Goal: Task Accomplishment & Management: Complete application form

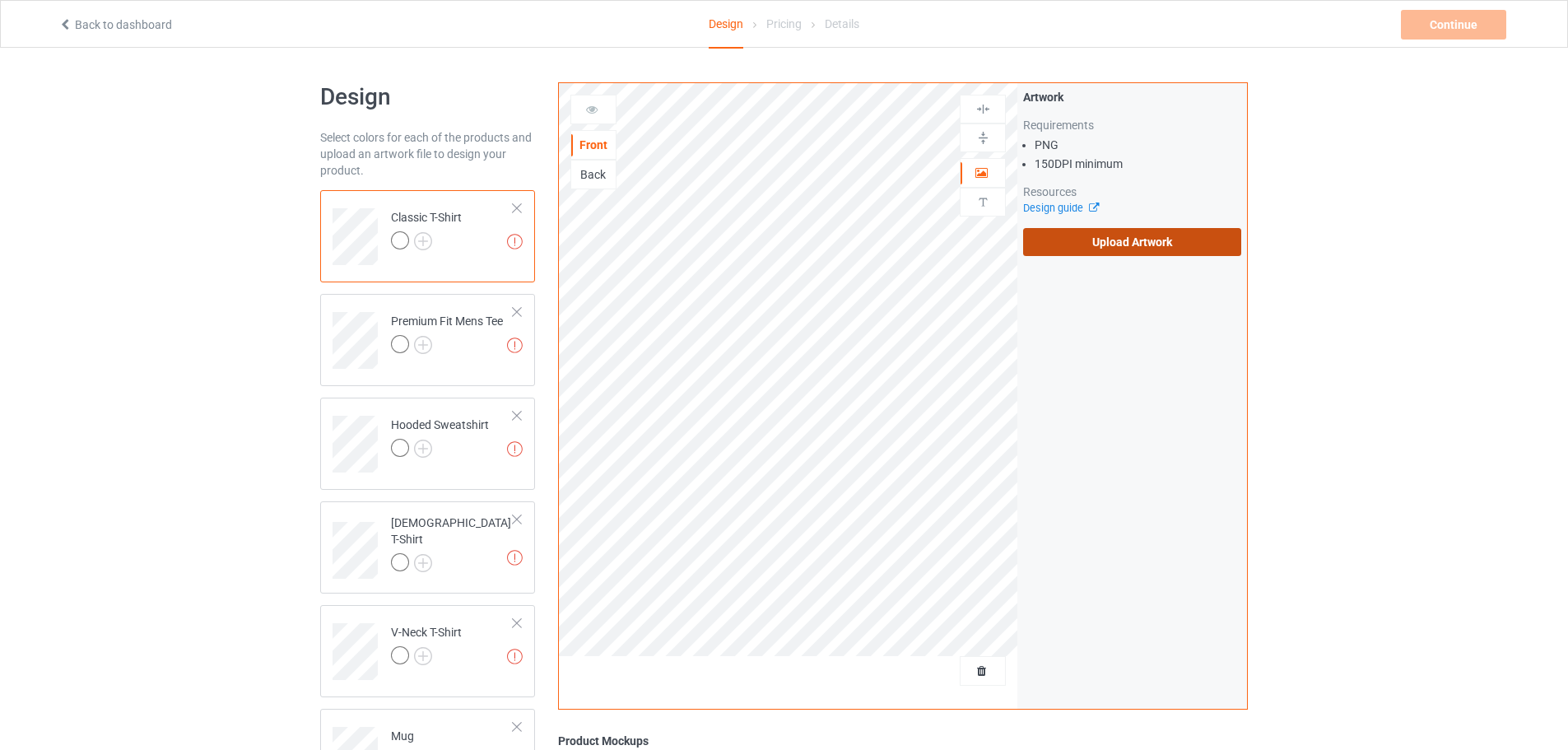
click at [1194, 248] on label "Upload Artwork" at bounding box center [1132, 241] width 218 height 28
click at [0, 0] on input "Upload Artwork" at bounding box center [0, 0] width 0 height 0
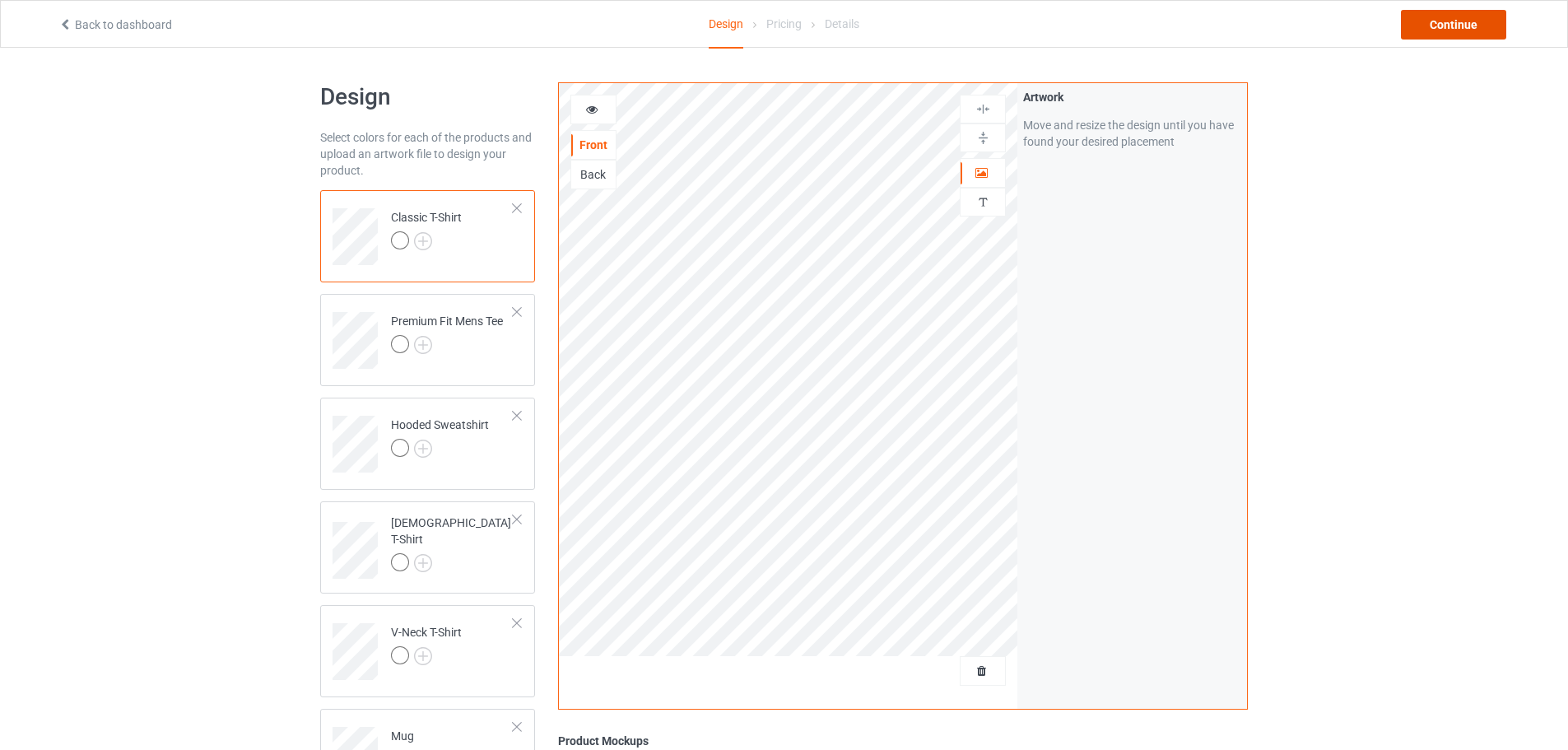
click at [1404, 36] on div "Continue" at bounding box center [1454, 24] width 106 height 30
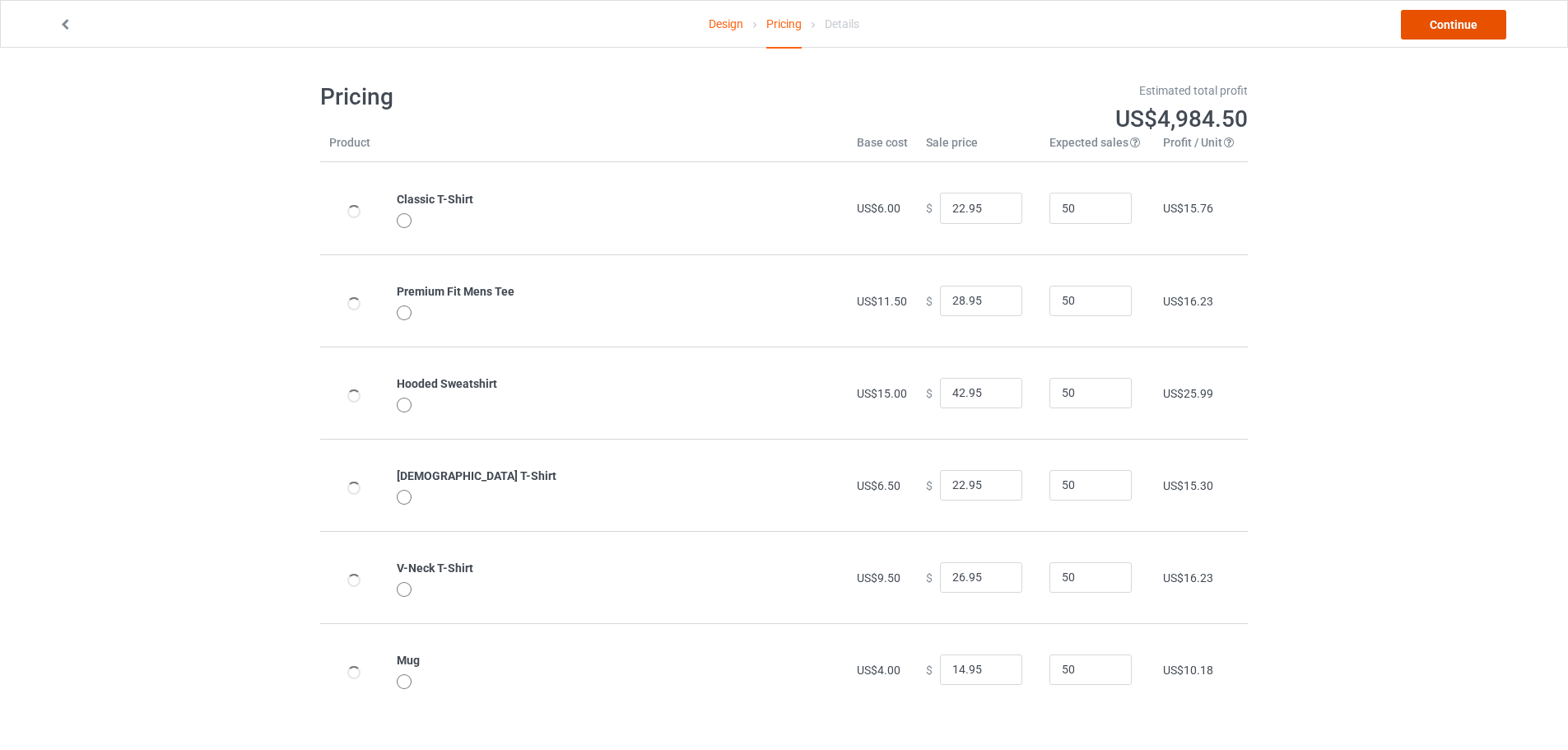
click at [1415, 31] on link "Continue" at bounding box center [1454, 24] width 106 height 30
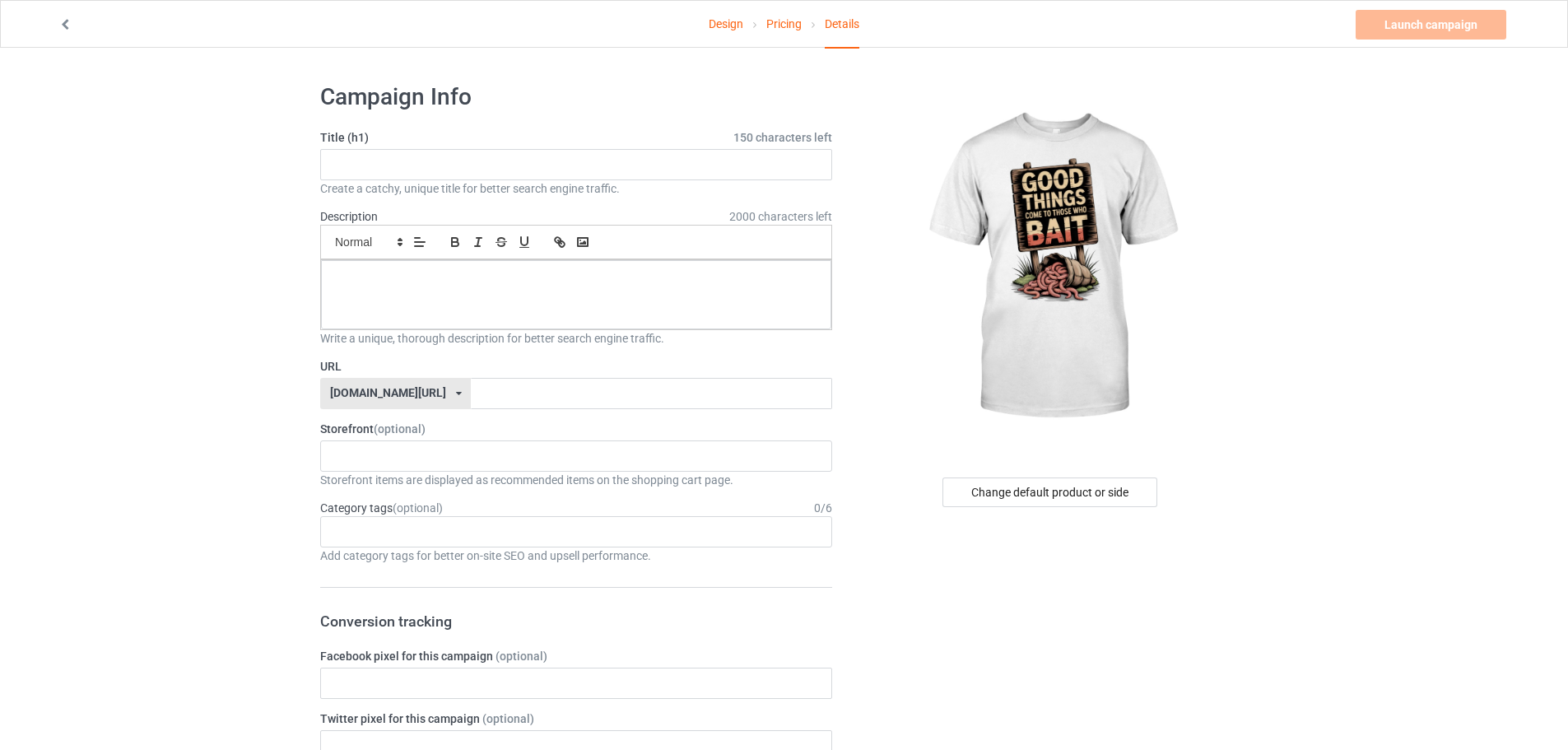
click at [435, 184] on div "Create a catchy, unique title for better search engine traffic." at bounding box center [576, 188] width 512 height 16
click at [437, 172] on input "text" at bounding box center [576, 164] width 512 height 31
paste input "Good Things Come To Those Who Bait T-Shirt"
type input "Good Things Come To Those Who Bait T-Shirt"
click at [553, 390] on input "text" at bounding box center [651, 393] width 360 height 31
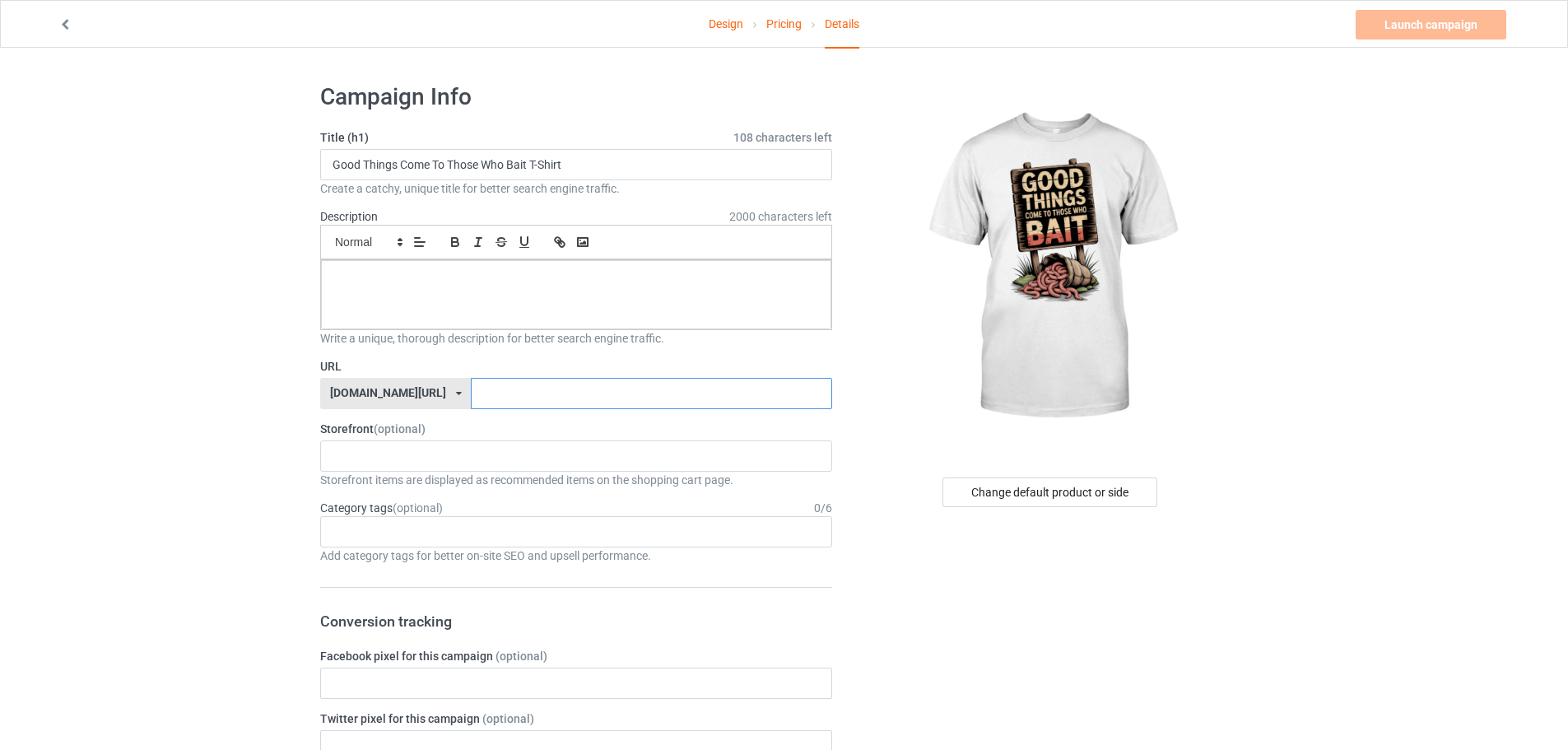
paste input "Good Things Come To Those Who Bait T-Shirt"
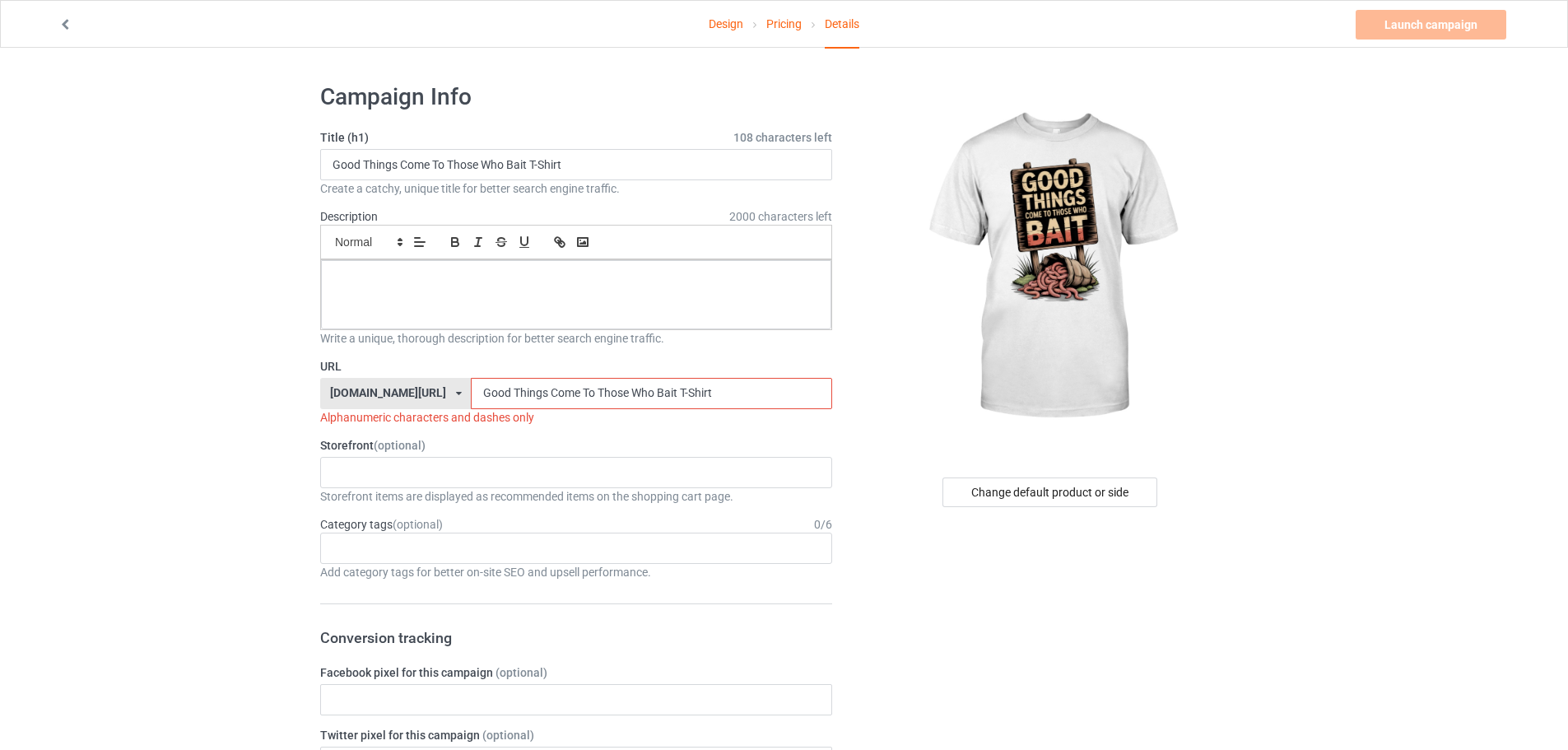
drag, startPoint x: 464, startPoint y: 389, endPoint x: 466, endPoint y: 402, distance: 13.2
click at [471, 402] on input "Good Things Come To Those Who Bait T-Shirt" at bounding box center [651, 393] width 360 height 31
drag, startPoint x: 502, startPoint y: 386, endPoint x: 507, endPoint y: 399, distance: 13.9
click at [507, 399] on input "Good-Things Come To Those Who Bait T-Shirt" at bounding box center [651, 393] width 360 height 31
drag, startPoint x: 536, startPoint y: 389, endPoint x: 537, endPoint y: 407, distance: 18.0
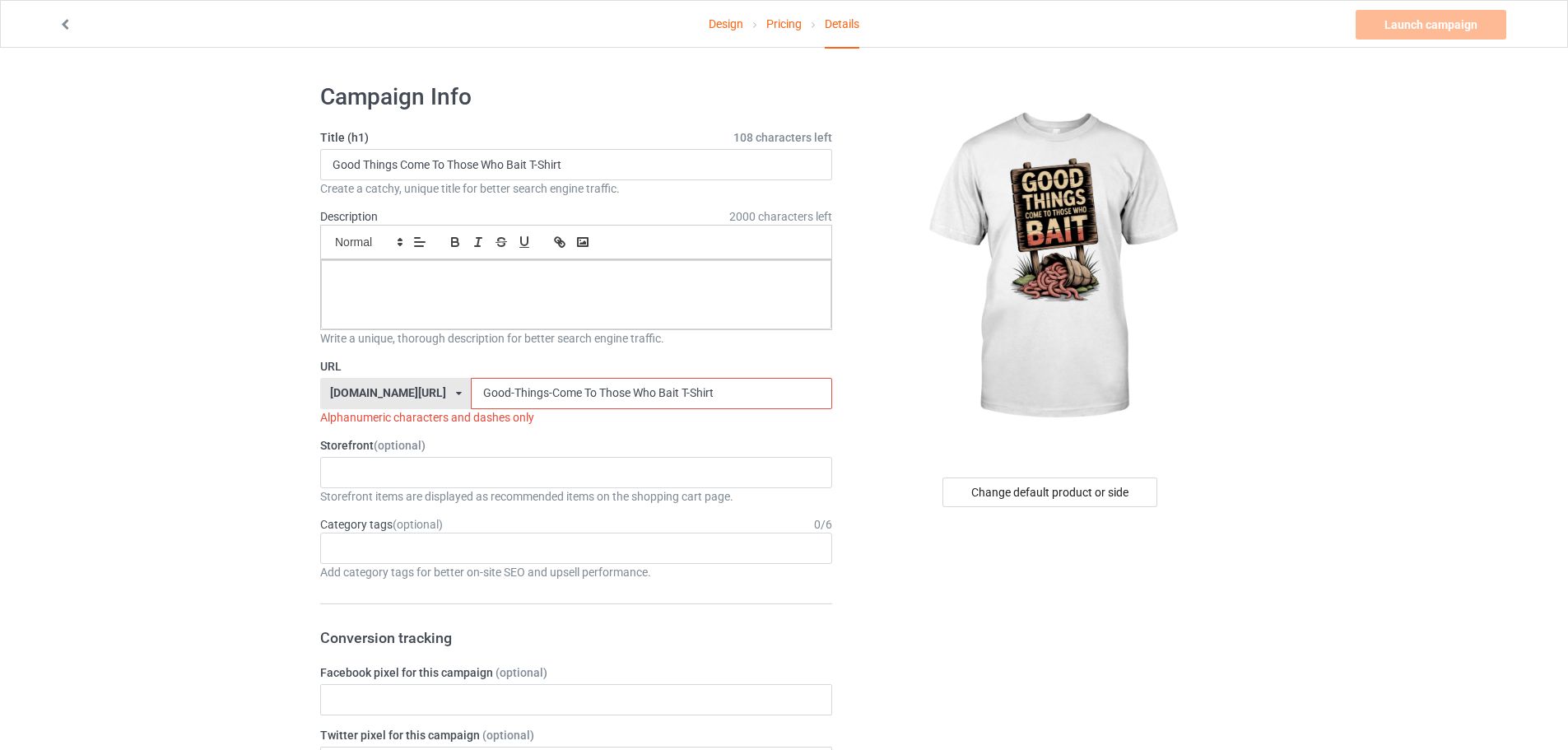
click at [537, 407] on input "Good-Things-Come To Those Who Bait T-Shirt" at bounding box center [651, 393] width 360 height 31
click at [558, 392] on input "Good-Things-Come-To Those Who Bait T-Shirt" at bounding box center [651, 393] width 360 height 31
click at [549, 392] on input "Good-Things-Come-To Those Who Bait T-Shirt" at bounding box center [651, 393] width 360 height 31
drag, startPoint x: 549, startPoint y: 392, endPoint x: 553, endPoint y: 401, distance: 9.8
click at [553, 401] on input "Good-Things-Come-To Those Who Bait T-Shirt" at bounding box center [651, 393] width 360 height 31
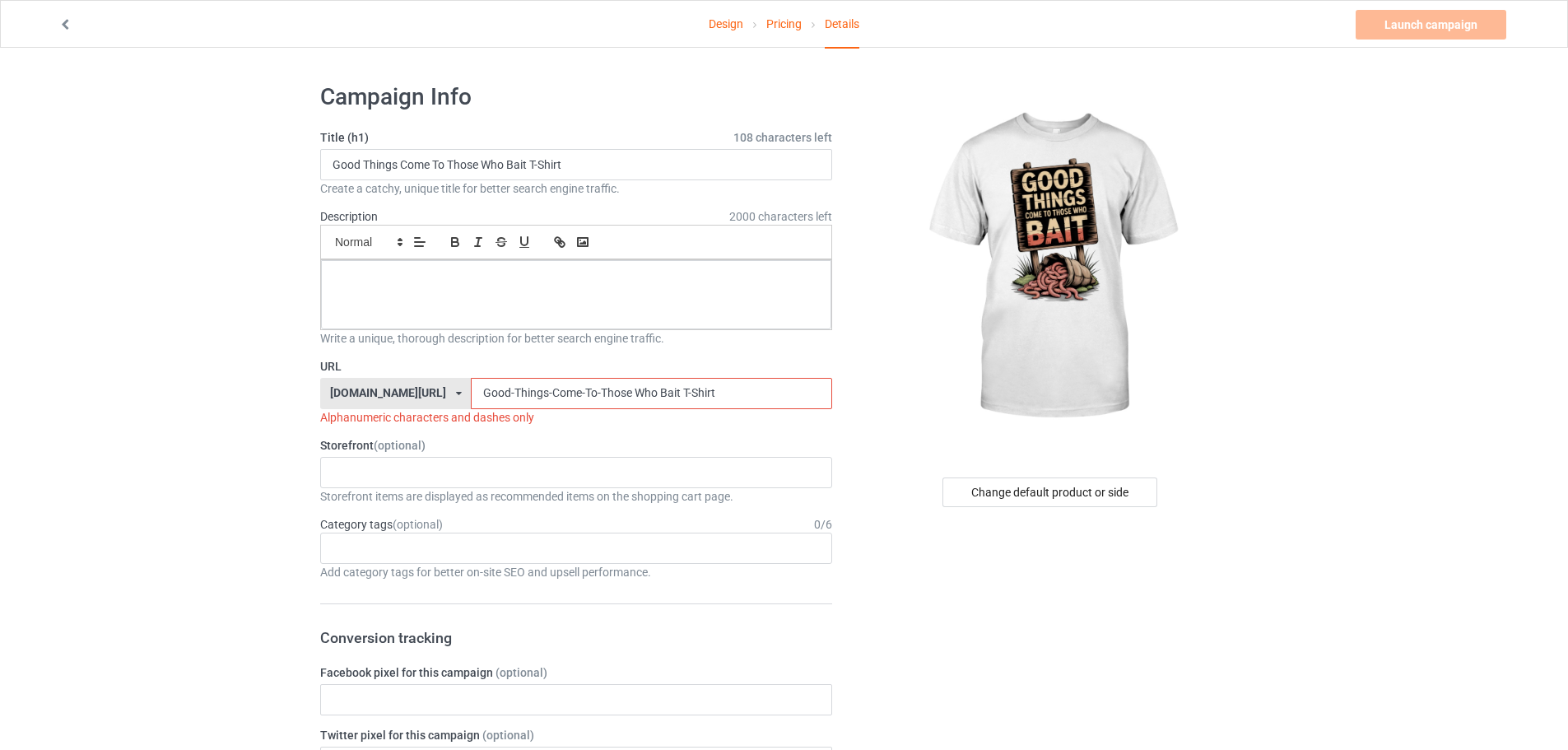
drag, startPoint x: 584, startPoint y: 393, endPoint x: 590, endPoint y: 401, distance: 10.0
click at [590, 401] on input "Good-Things-Come-To-Those Who Bait T-Shirt" at bounding box center [651, 393] width 360 height 31
drag, startPoint x: 612, startPoint y: 393, endPoint x: 615, endPoint y: 410, distance: 17.3
click at [615, 410] on div "URL [DOMAIN_NAME][URL] [DOMAIN_NAME][URL] 587d0d41cee36fd012c64a69 Good-Things-…" at bounding box center [576, 392] width 512 height 68
drag, startPoint x: 637, startPoint y: 391, endPoint x: 636, endPoint y: 409, distance: 18.0
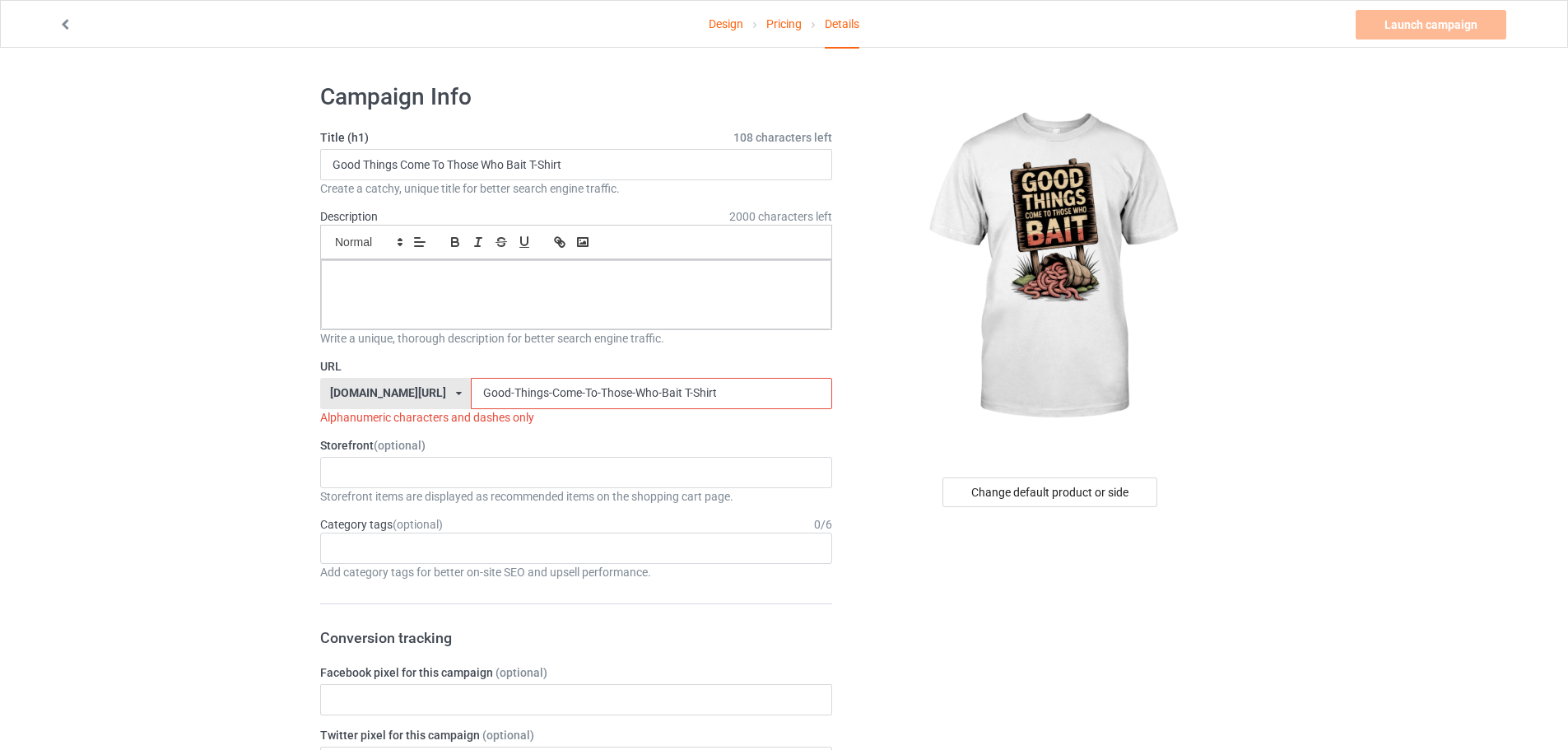
click at [636, 409] on div "URL [DOMAIN_NAME][URL] [DOMAIN_NAME][URL] 587d0d41cee36fd012c64a69 Good-Things-…" at bounding box center [576, 392] width 512 height 68
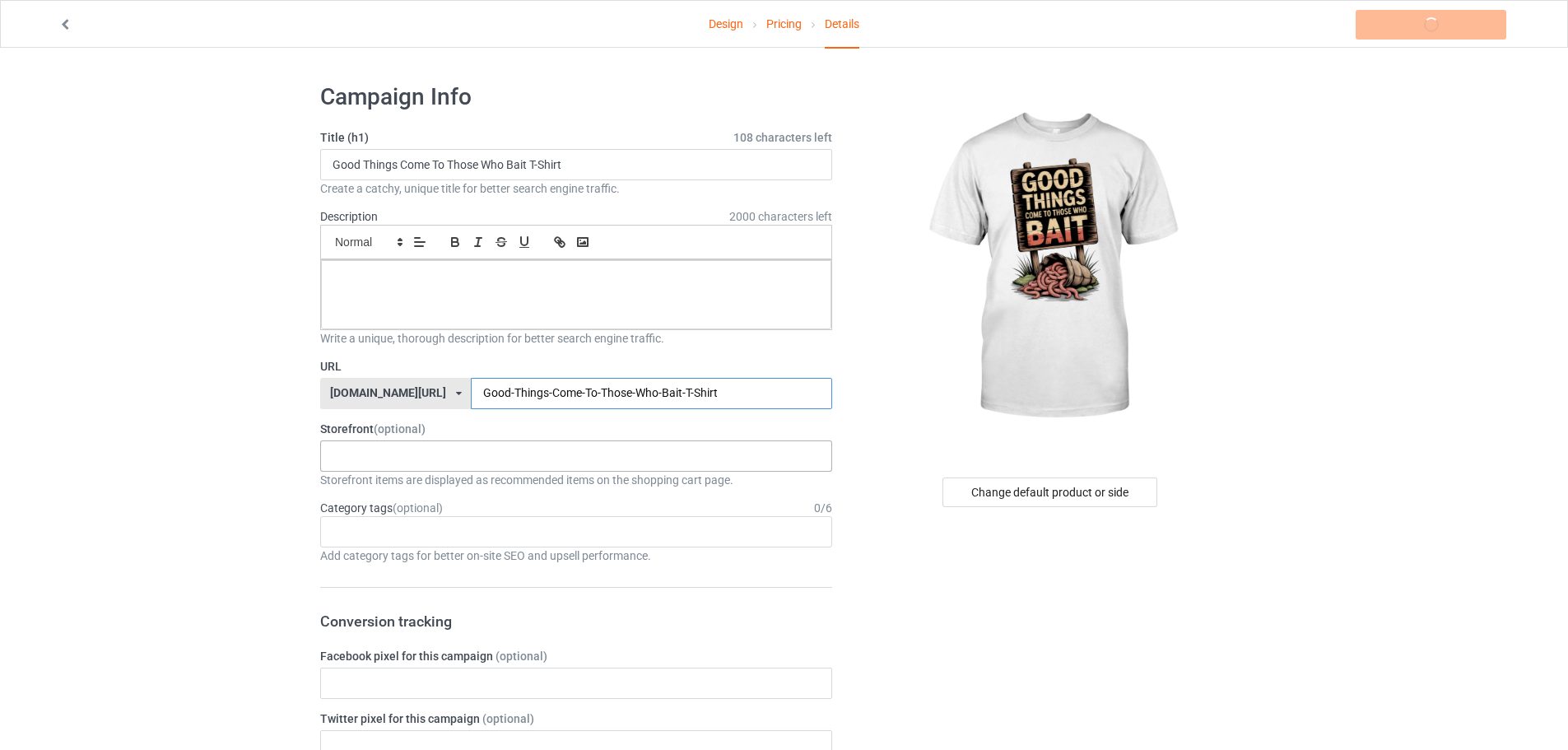
type input "Good-Things-Come-To-Those-Who-Bait-T-Shirt"
click at [440, 455] on div "KIOTA Gaming Finish Line Fitness Mi-Tees 6767c36548d7ee002e084532 651a982803c4d…" at bounding box center [576, 456] width 512 height 31
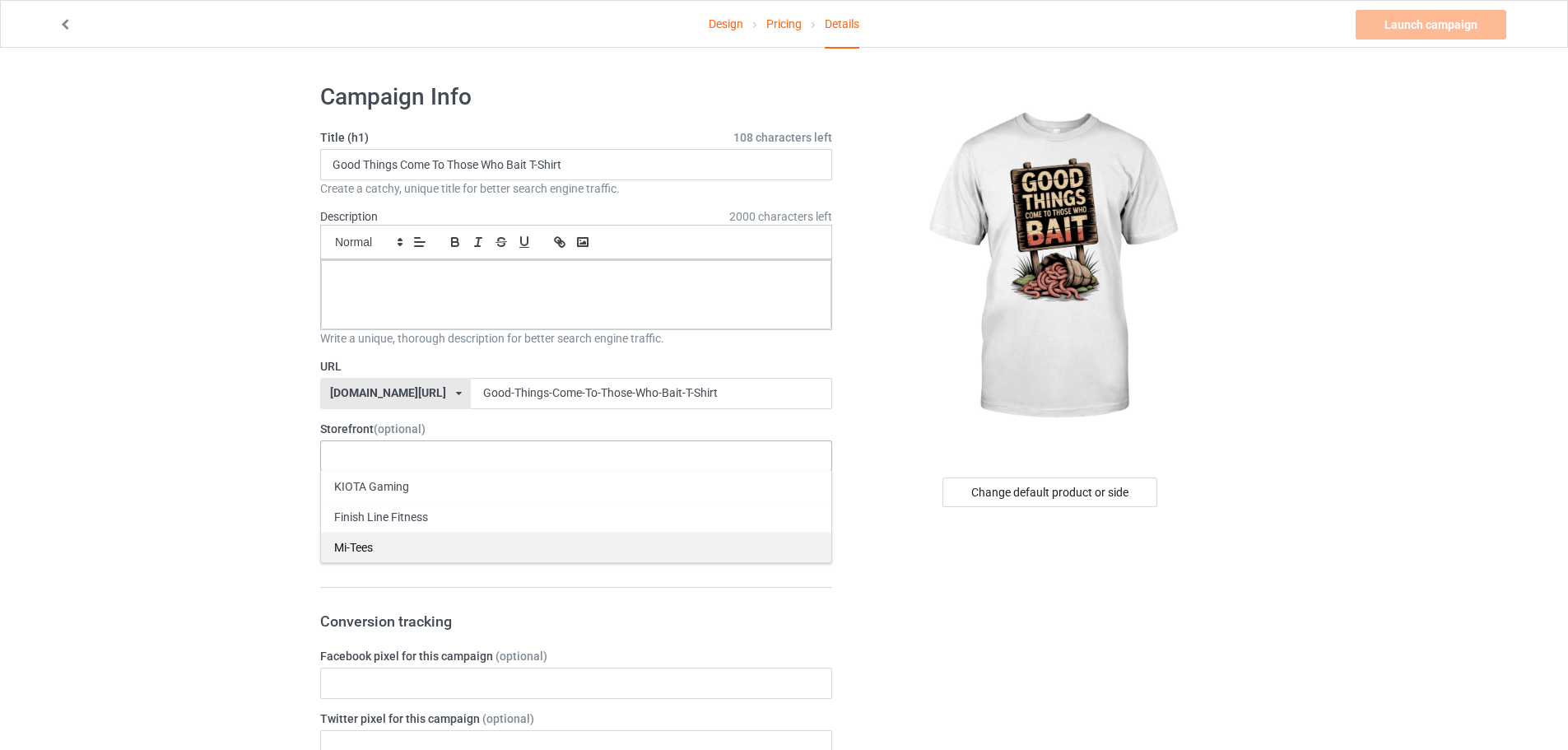
click at [367, 537] on div "Mi-Tees" at bounding box center [576, 547] width 510 height 30
click at [431, 293] on div at bounding box center [576, 294] width 510 height 70
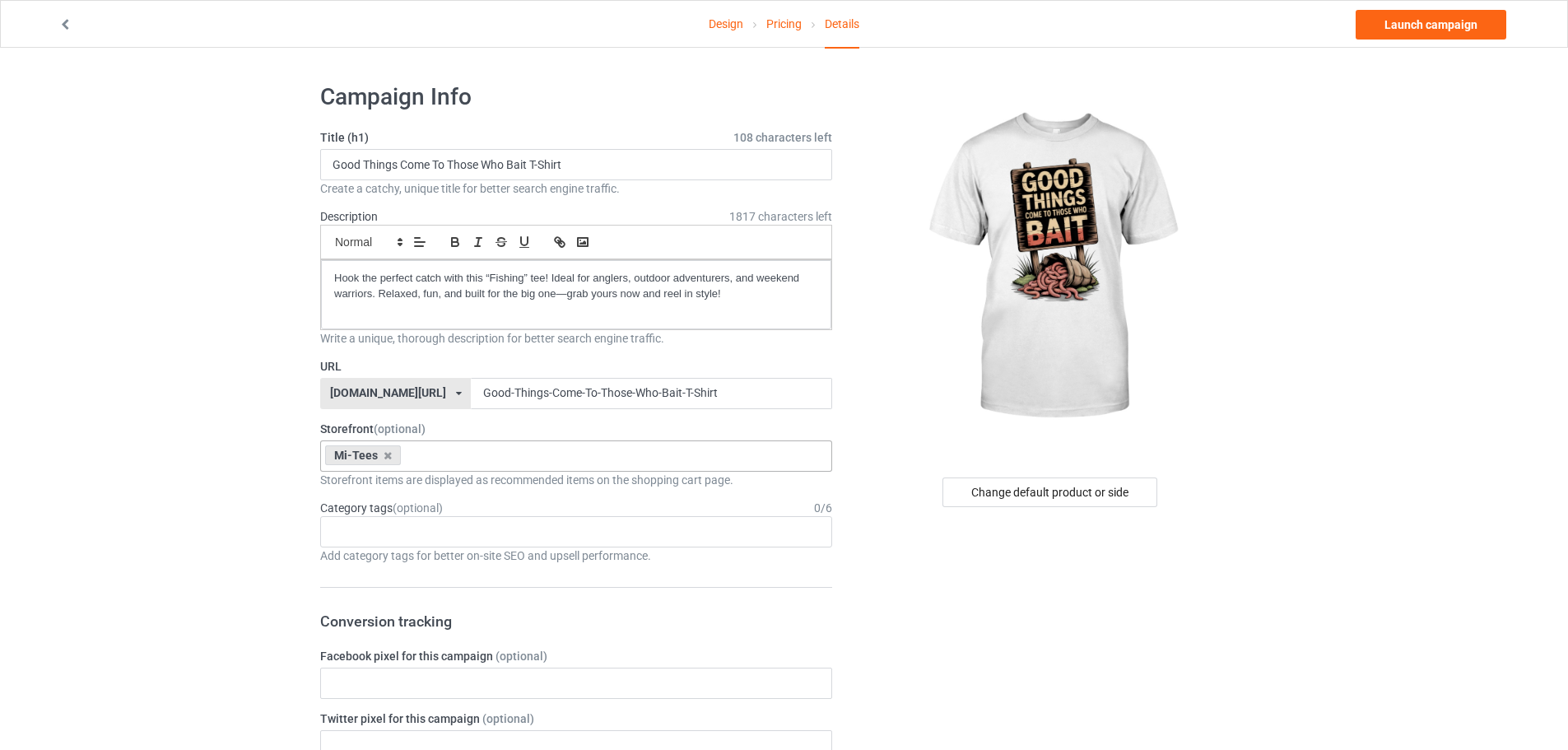
click at [484, 500] on div "Category tags (optional) 0 / 6" at bounding box center [576, 507] width 512 height 16
click at [486, 528] on div "Age > [DEMOGRAPHIC_DATA] > 1 Age > [DEMOGRAPHIC_DATA] Months > 1 Month Age > [D…" at bounding box center [576, 532] width 512 height 31
paste input "fishing"
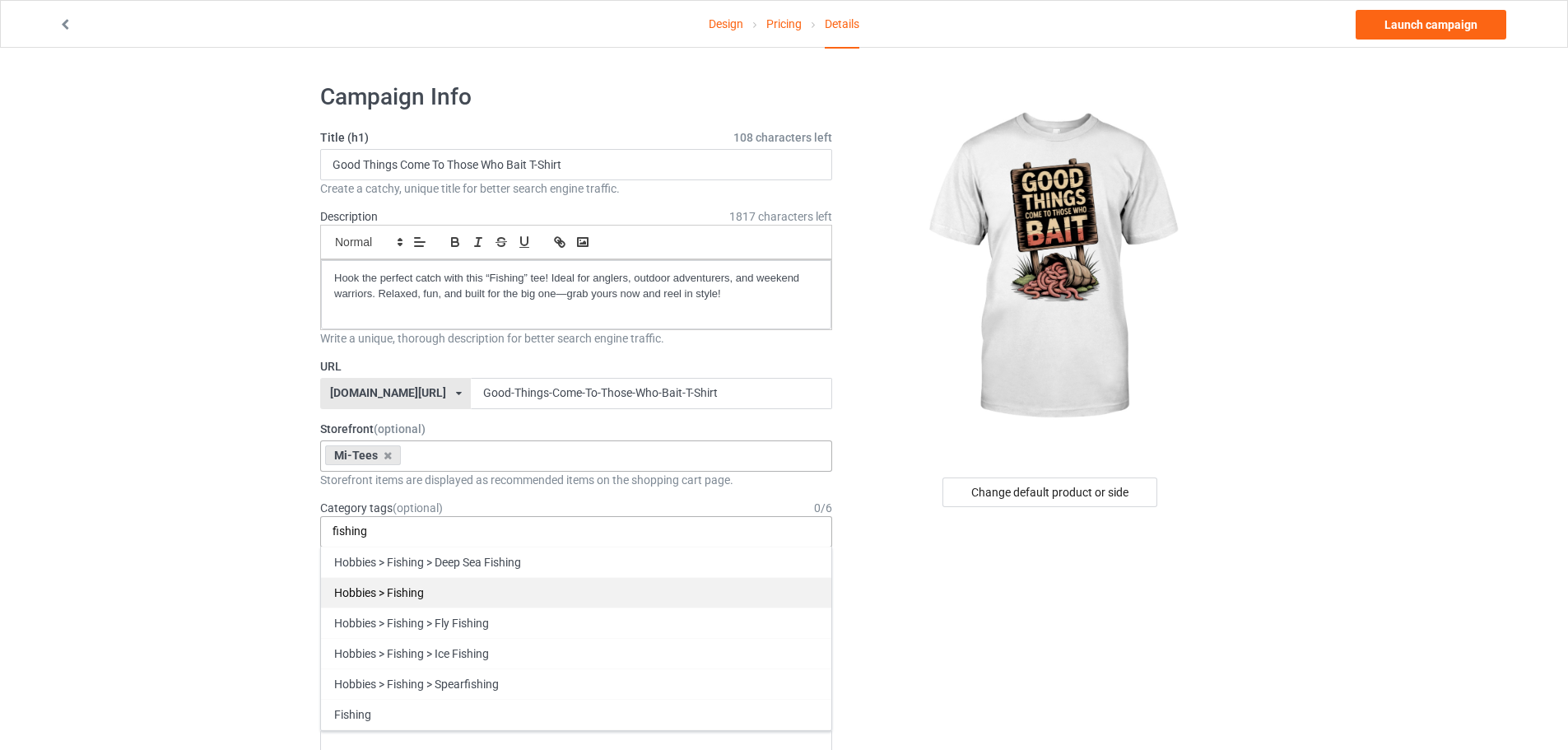
type input "fishing"
click at [406, 589] on div "Hobbies > Fishing" at bounding box center [576, 592] width 510 height 30
paste input "fishing"
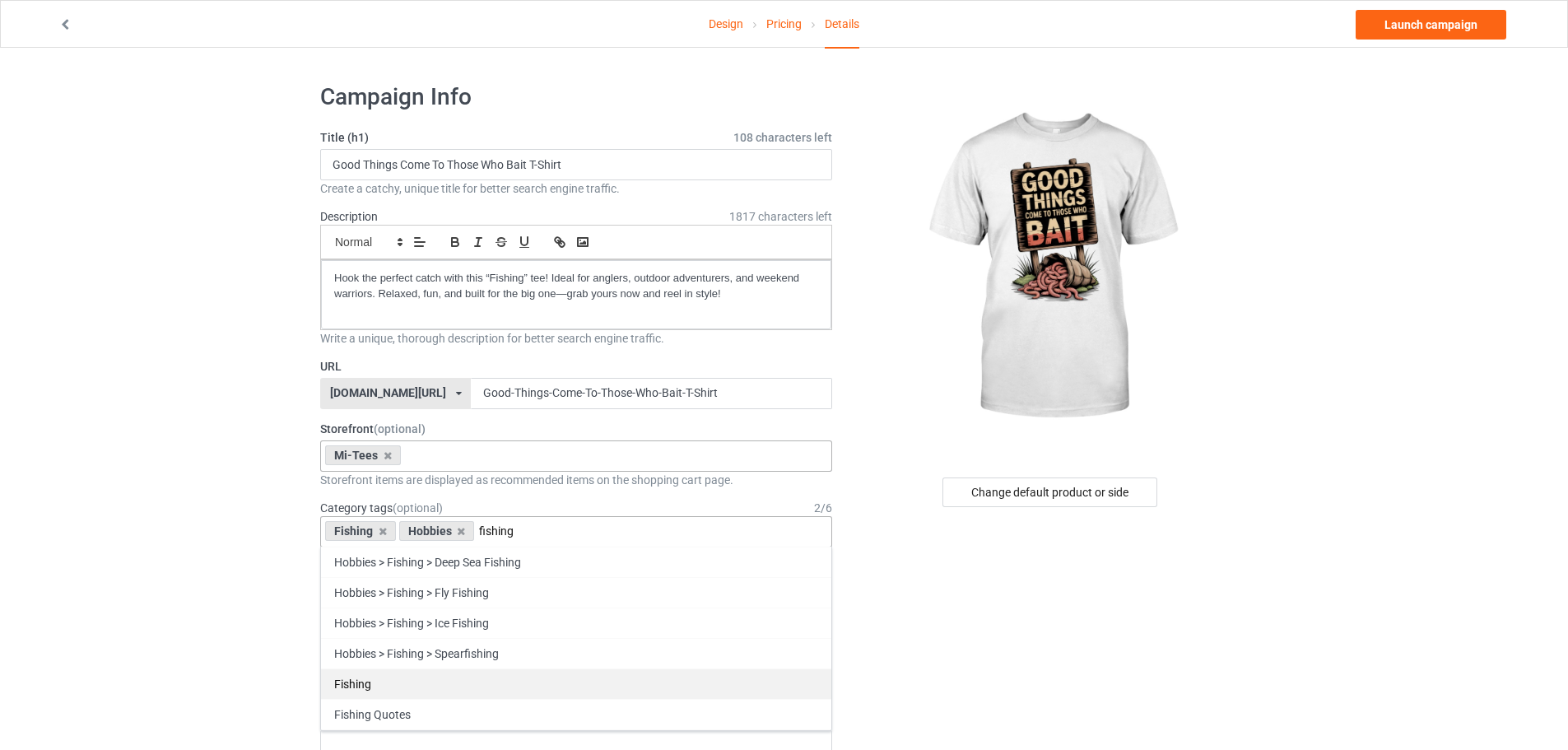
type input "fishing"
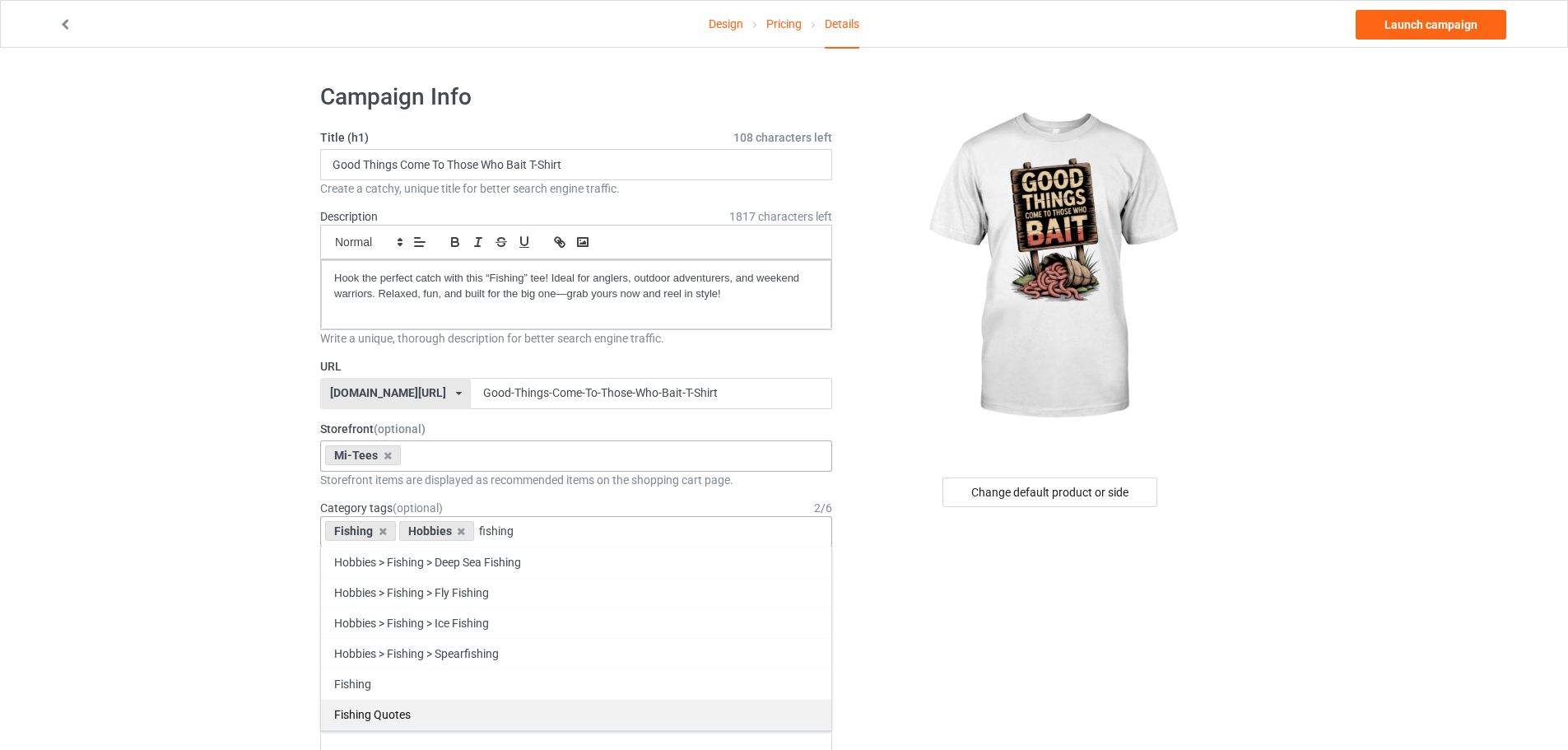
drag, startPoint x: 385, startPoint y: 681, endPoint x: 386, endPoint y: 707, distance: 26.0
click at [386, 707] on div "Hobbies > Fishing > Deep Sea Fishing Hobbies > Fishing > Fly Fishing Hobbies > …" at bounding box center [576, 638] width 512 height 184
click at [386, 707] on div "Fishing Quotes" at bounding box center [576, 714] width 510 height 30
paste input "fishing"
type input "fishing"
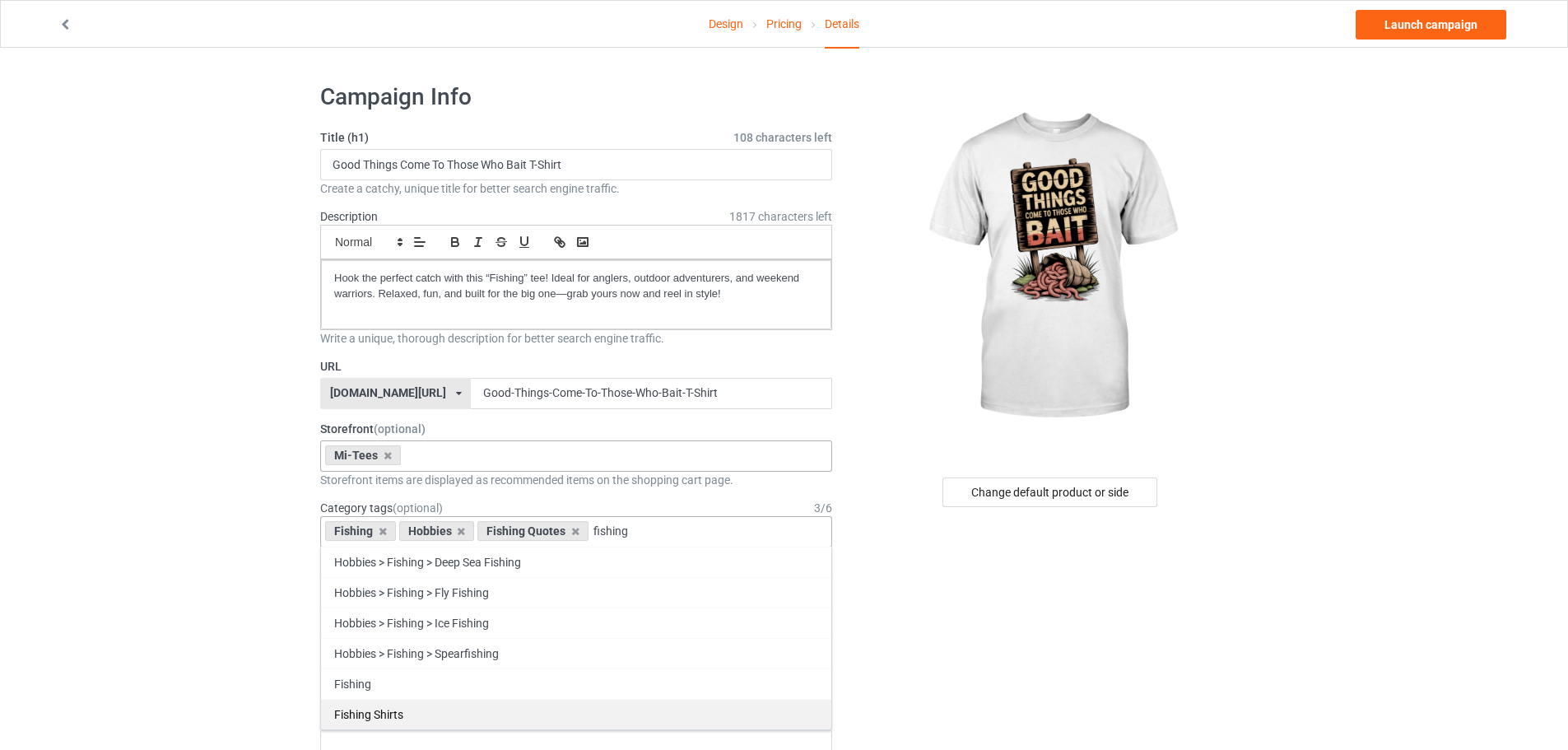
click at [405, 716] on div "Fishing Shirts" at bounding box center [576, 714] width 510 height 30
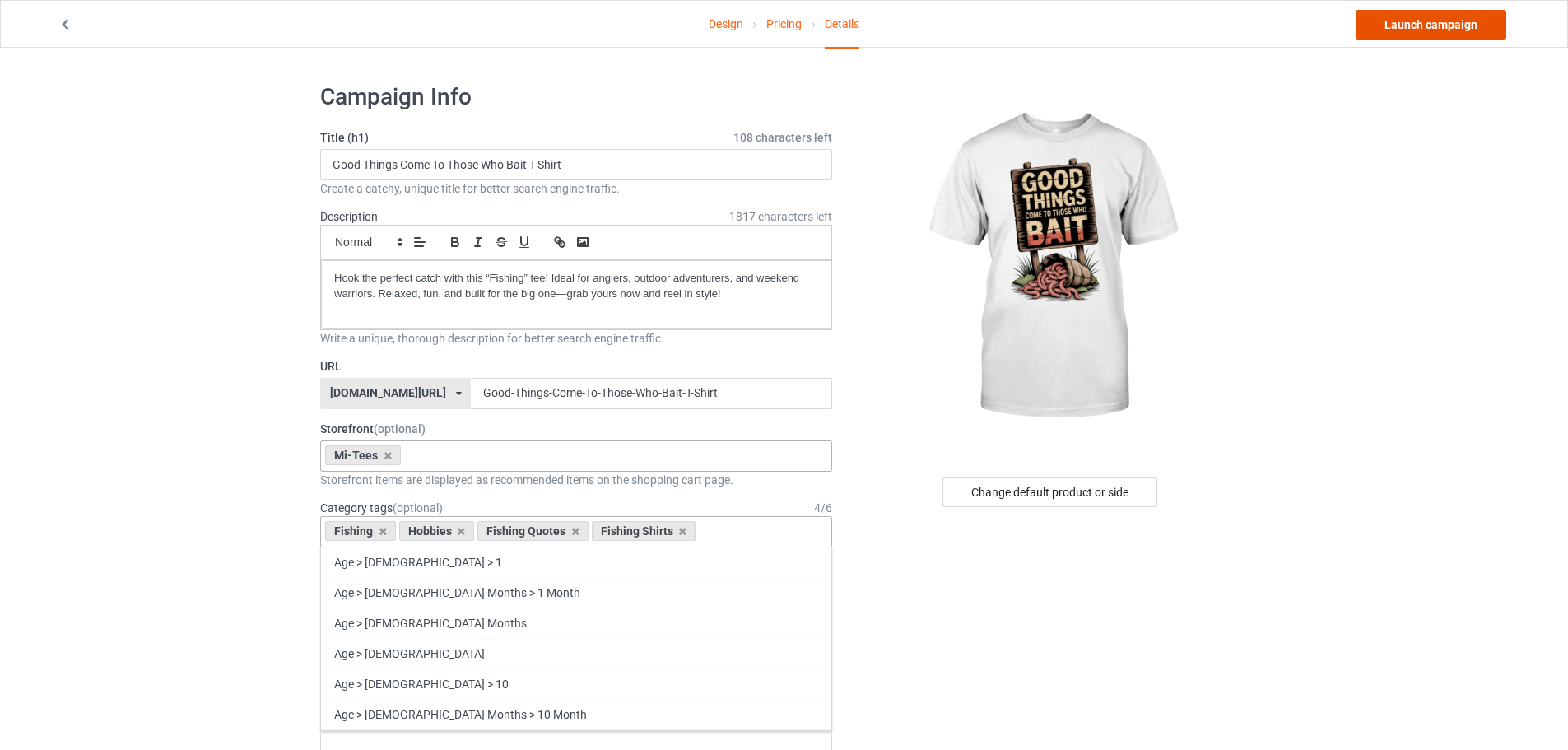
click at [1428, 36] on link "Launch campaign" at bounding box center [1431, 24] width 151 height 30
